Goal: Check status: Check status

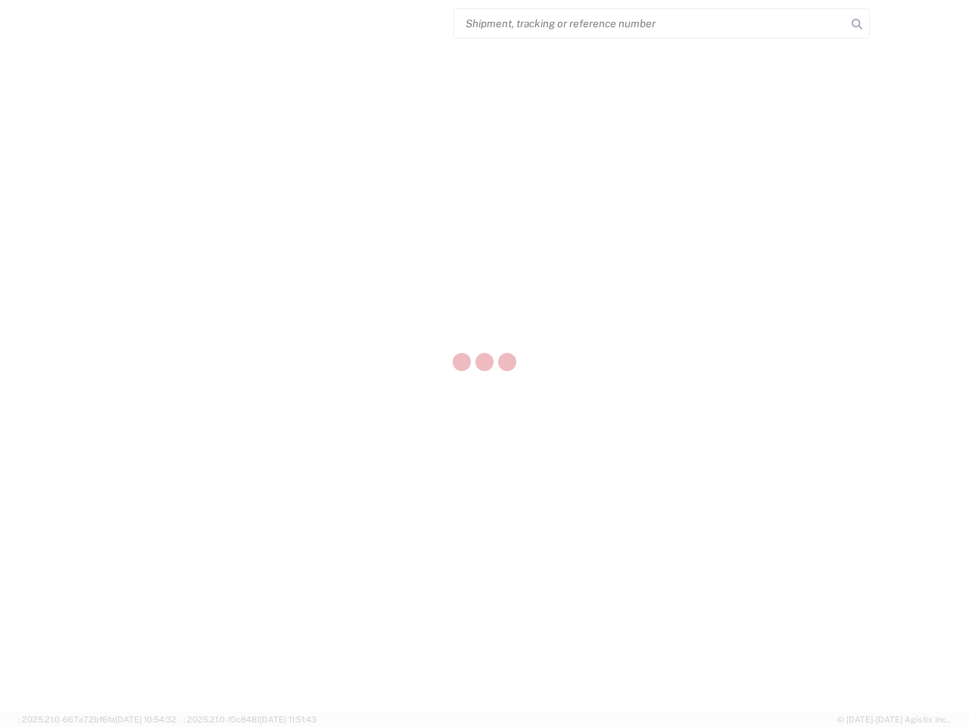
select select "US"
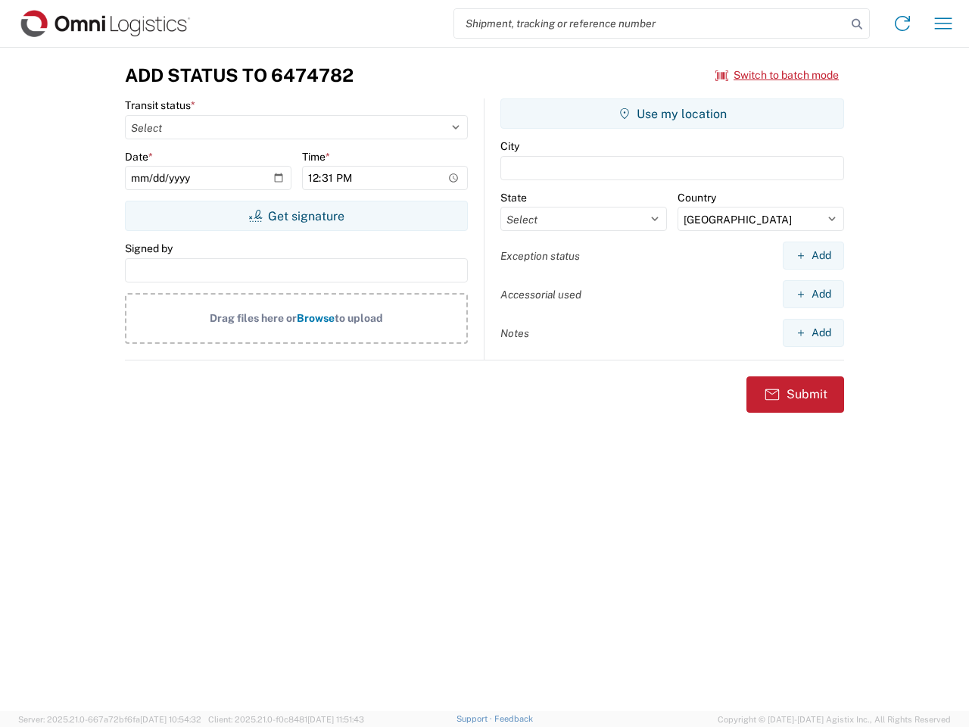
click at [650, 23] on input "search" at bounding box center [650, 23] width 392 height 29
click at [857, 24] on icon at bounding box center [856, 24] width 21 height 21
click at [902, 23] on icon at bounding box center [902, 23] width 24 height 24
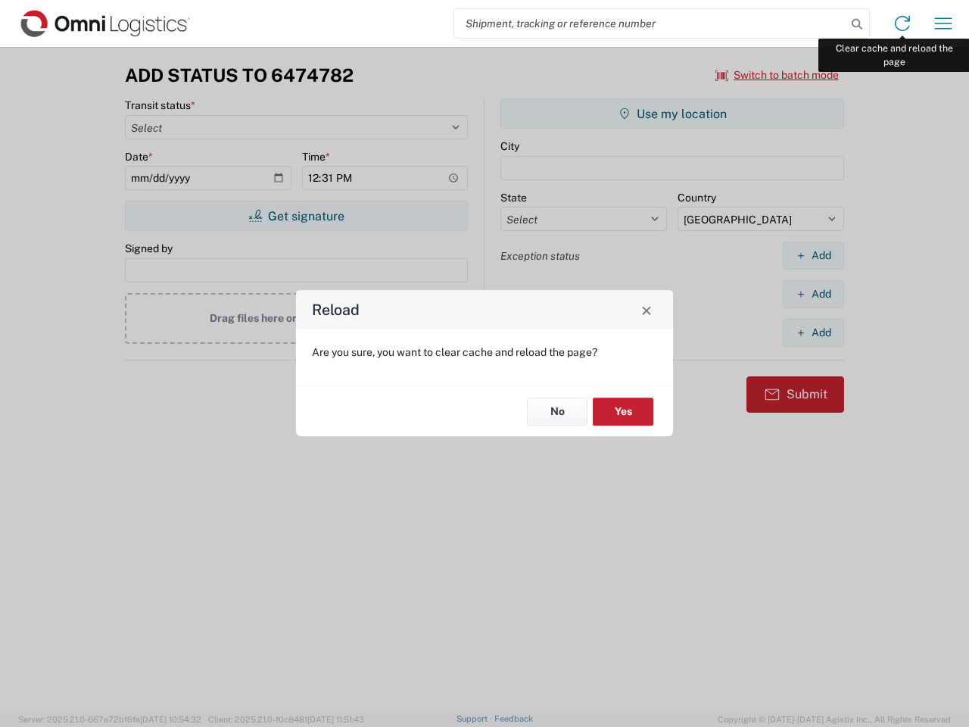
click at [943, 23] on div "Reload Are you sure, you want to clear cache and reload the page? No Yes" at bounding box center [484, 363] width 969 height 727
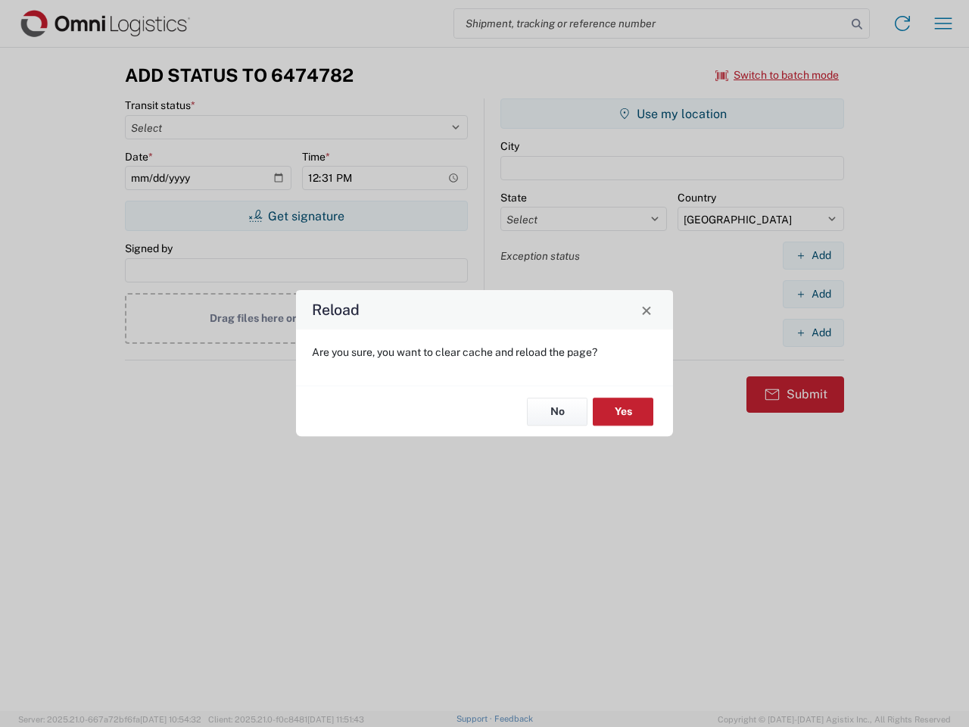
click at [777, 75] on div "Reload Are you sure, you want to clear cache and reload the page? No Yes" at bounding box center [484, 363] width 969 height 727
click at [296, 216] on div "Reload Are you sure, you want to clear cache and reload the page? No Yes" at bounding box center [484, 363] width 969 height 727
click at [672, 114] on div "Reload Are you sure, you want to clear cache and reload the page? No Yes" at bounding box center [484, 363] width 969 height 727
click at [813, 255] on div "Reload Are you sure, you want to clear cache and reload the page? No Yes" at bounding box center [484, 363] width 969 height 727
click at [813, 294] on div "Reload Are you sure, you want to clear cache and reload the page? No Yes" at bounding box center [484, 363] width 969 height 727
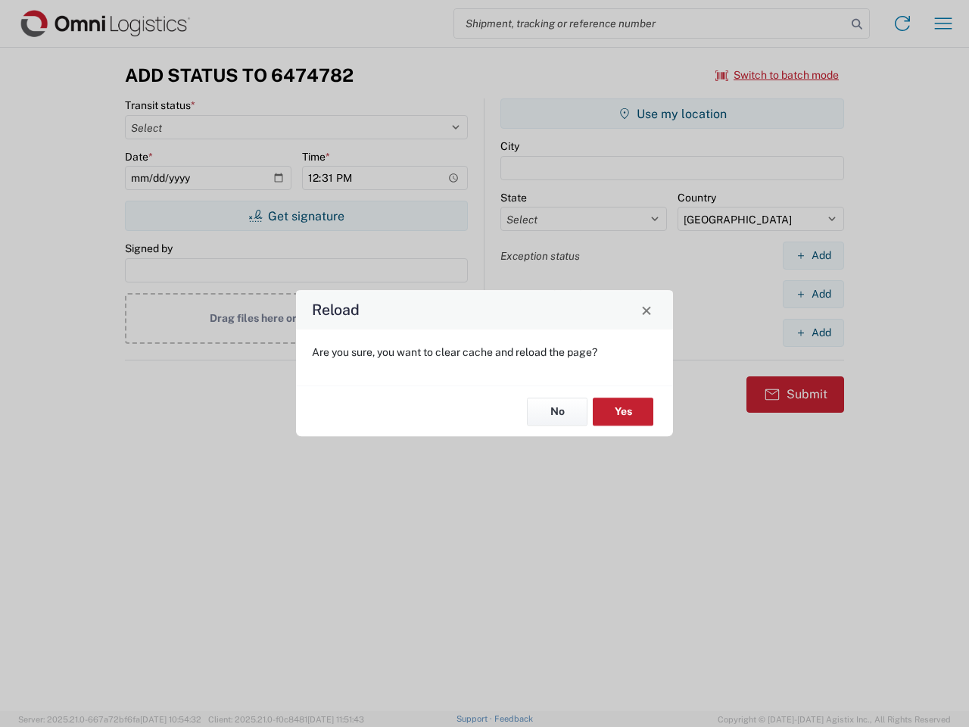
click at [813, 332] on div "Reload Are you sure, you want to clear cache and reload the page? No Yes" at bounding box center [484, 363] width 969 height 727
